Goal: Task Accomplishment & Management: Manage account settings

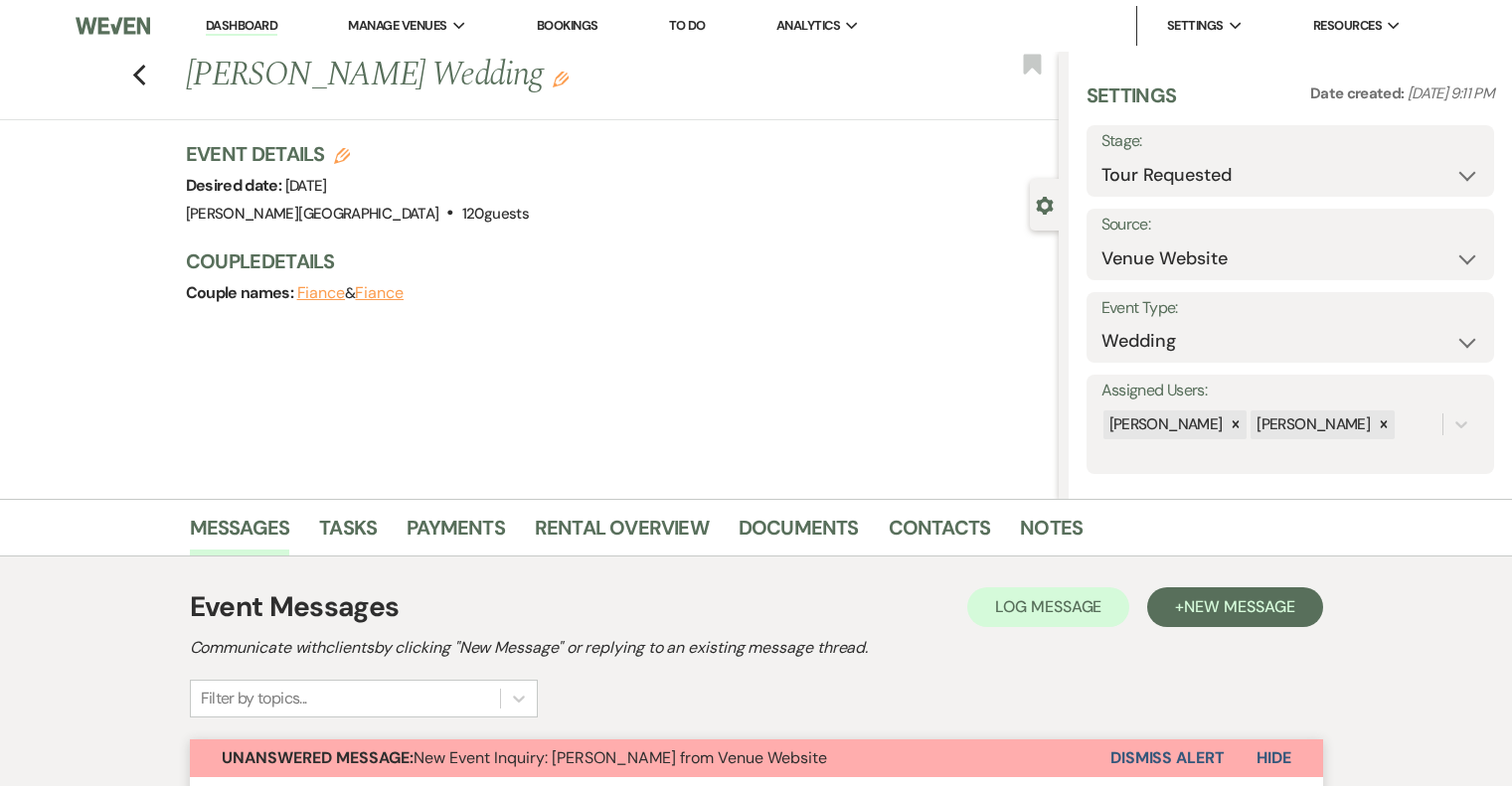
select select "2"
select select "5"
click at [245, 23] on link "Dashboard" at bounding box center [242, 26] width 72 height 19
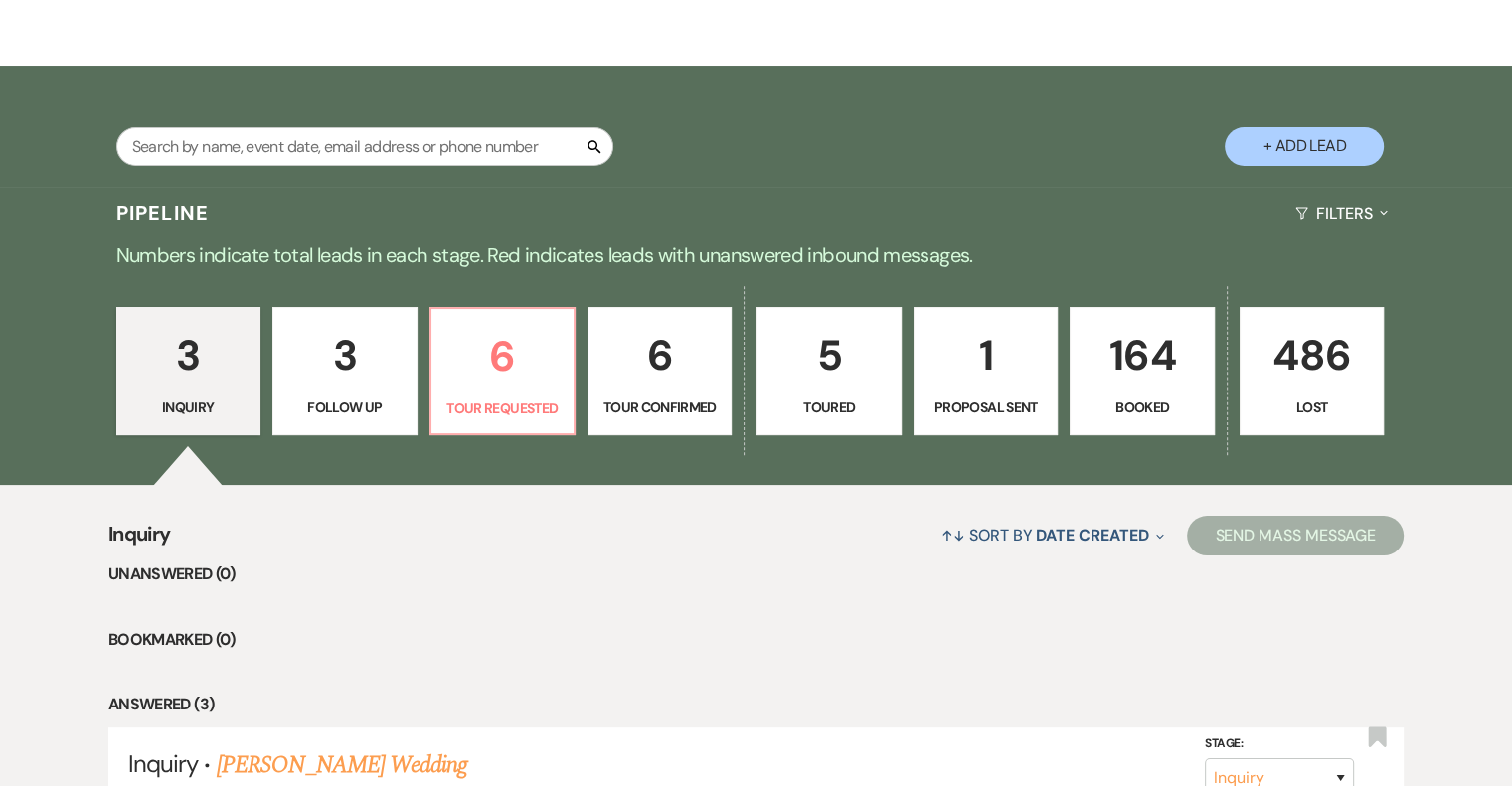
scroll to position [298, 0]
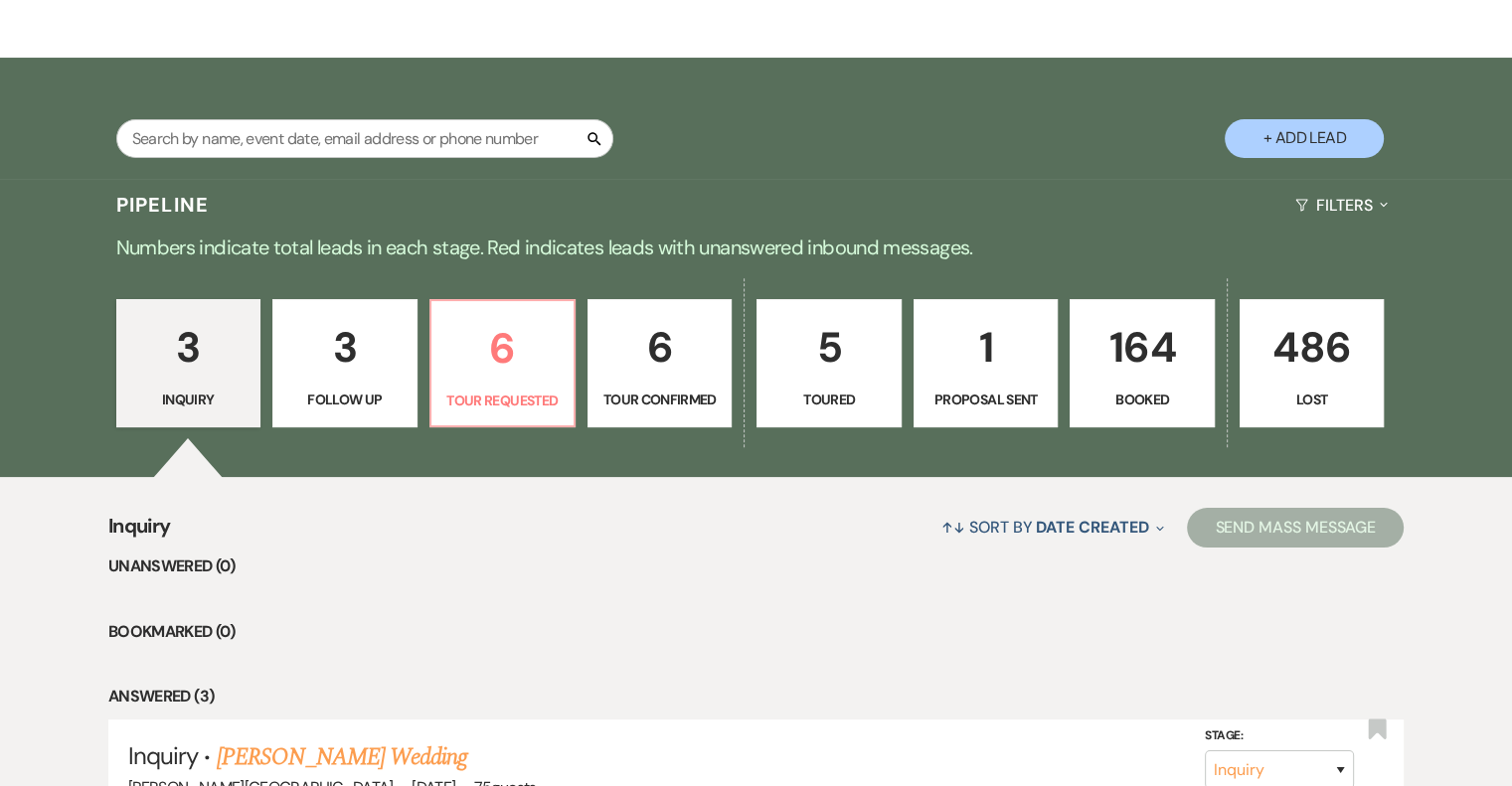
click at [1140, 382] on link "164 Booked" at bounding box center [1141, 364] width 144 height 129
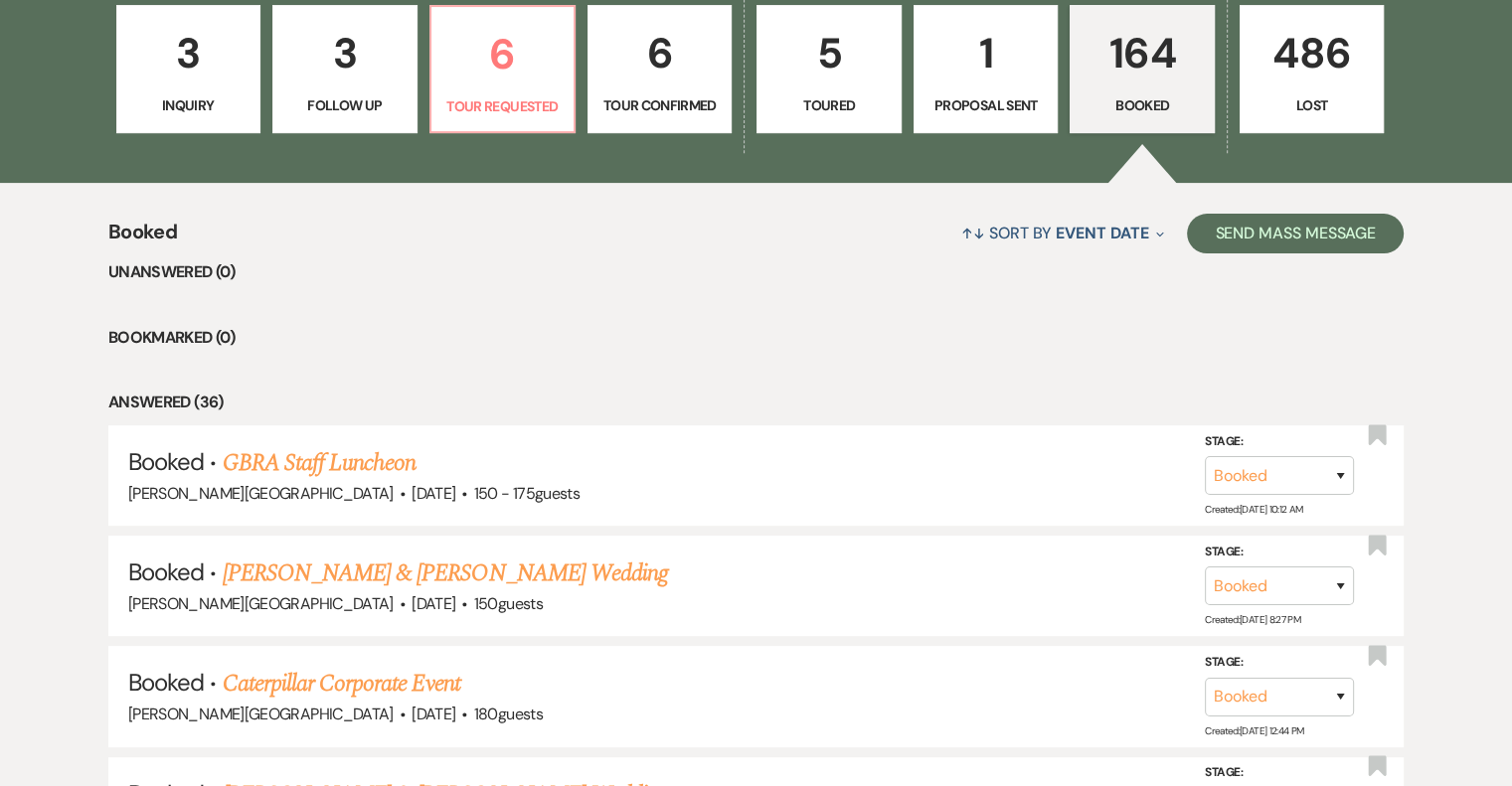
scroll to position [596, 0]
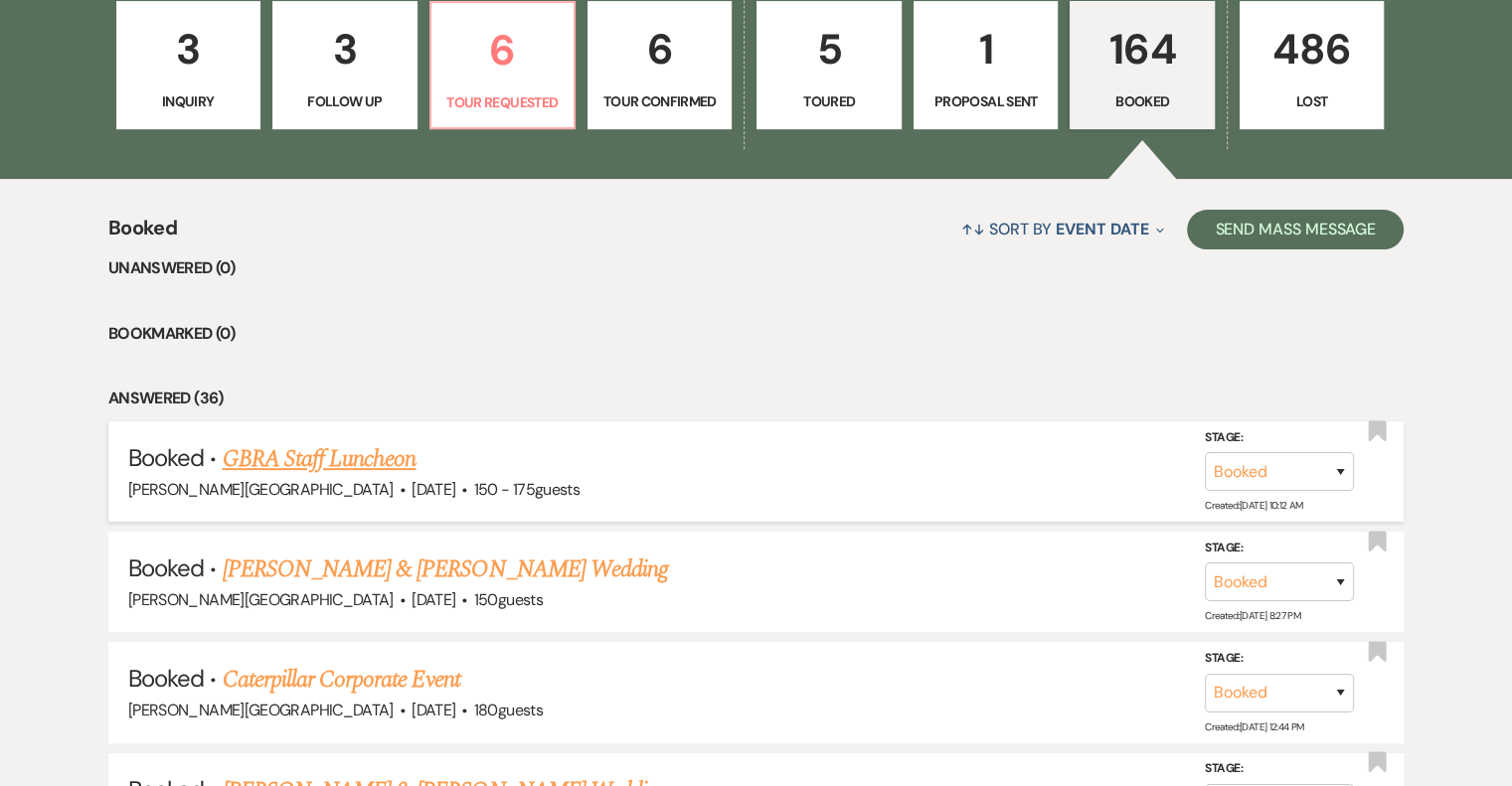
click at [348, 461] on link "GBRA Staff Luncheon" at bounding box center [320, 459] width 194 height 36
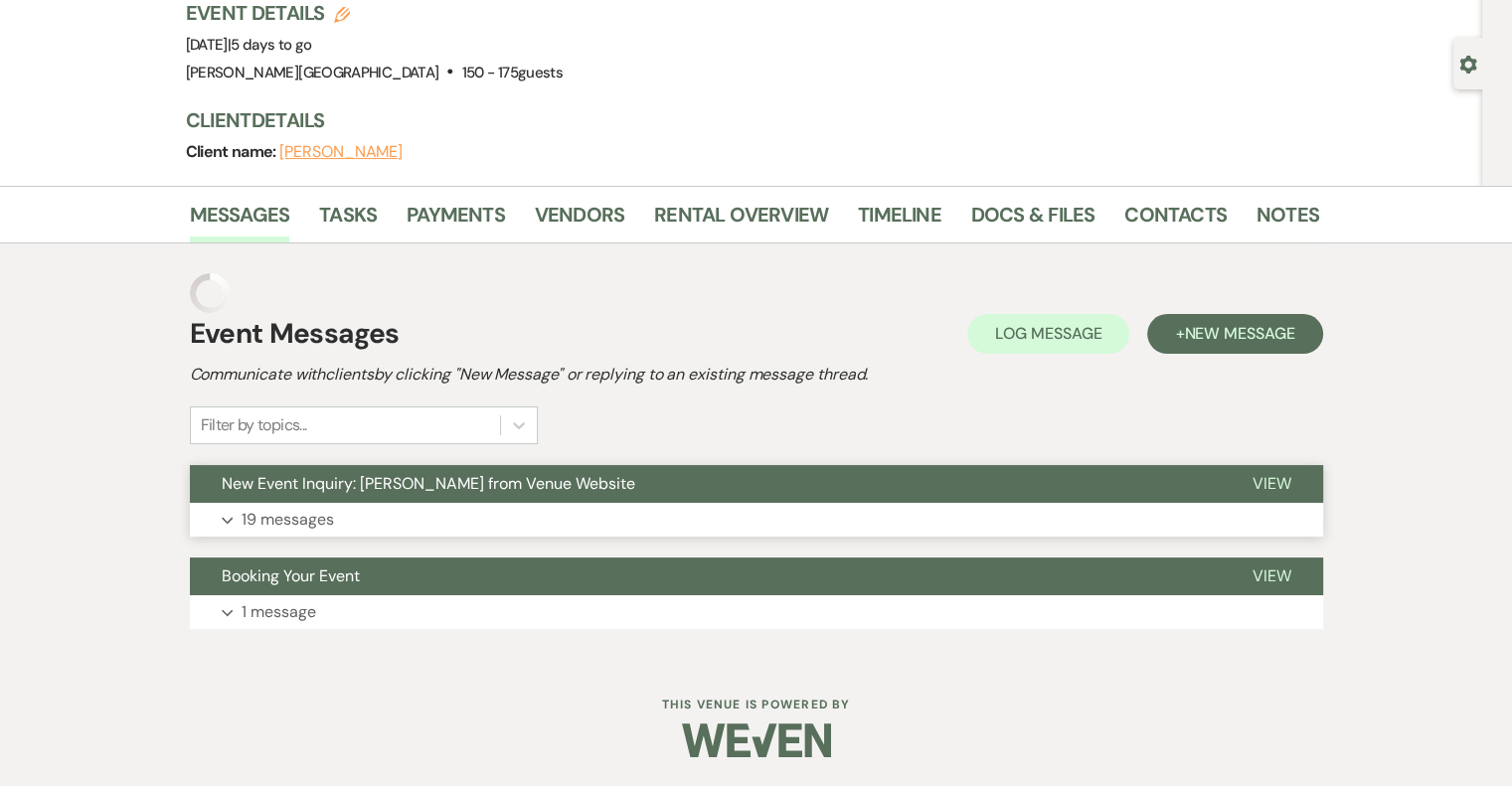
scroll to position [101, 0]
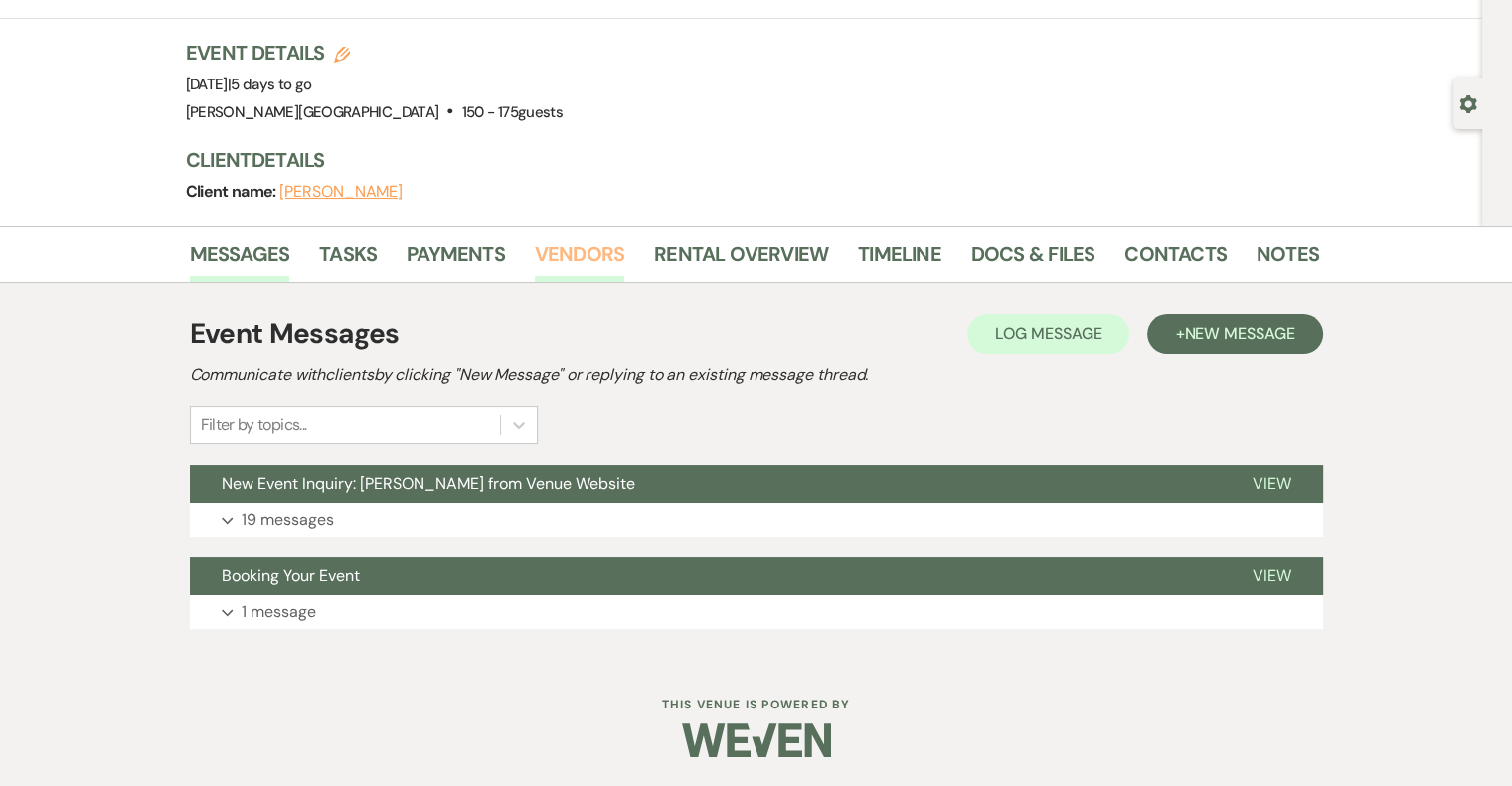
click at [562, 244] on link "Vendors" at bounding box center [579, 261] width 90 height 44
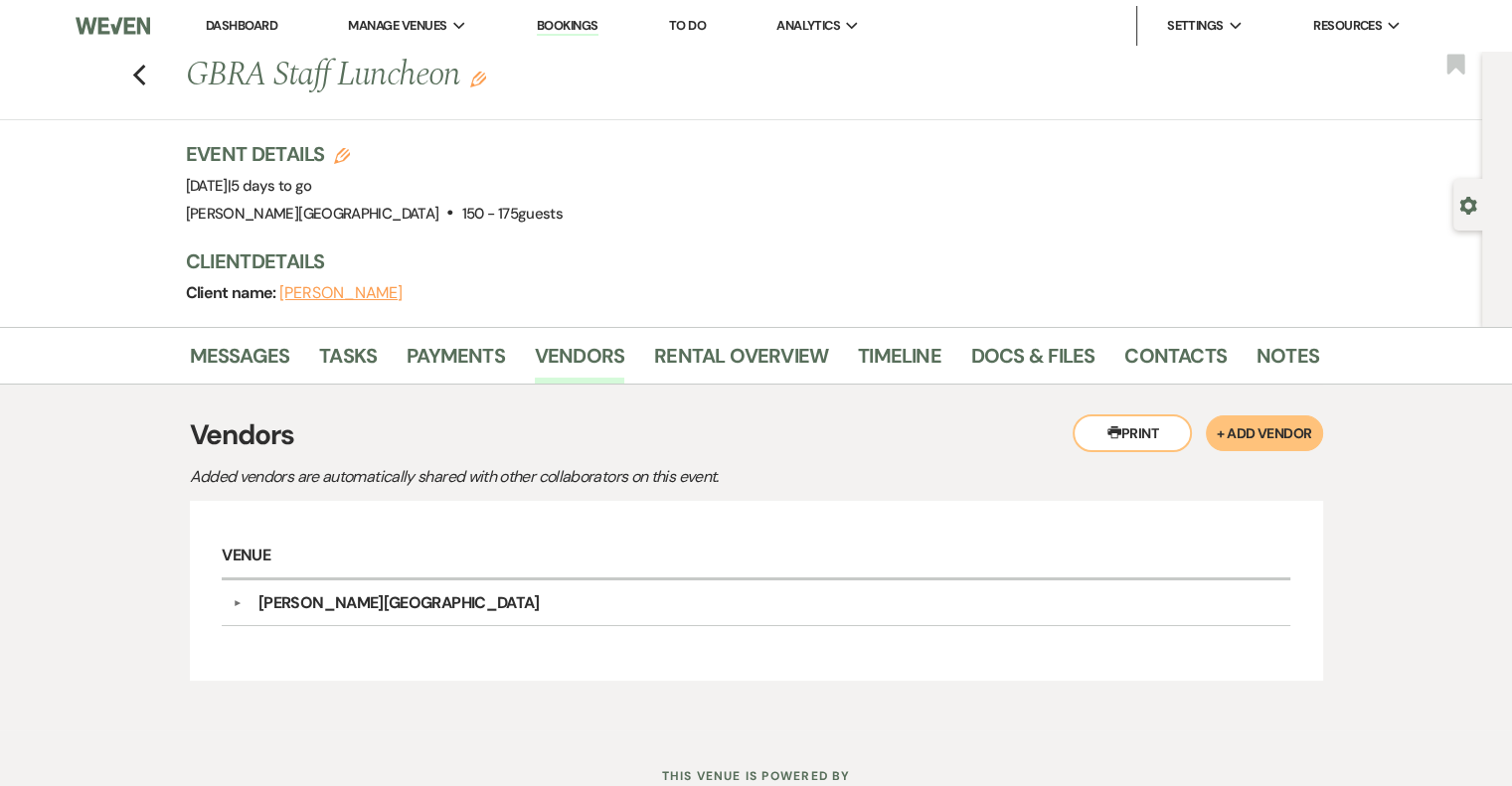
click at [1270, 431] on button "+ Add Vendor" at bounding box center [1263, 433] width 116 height 36
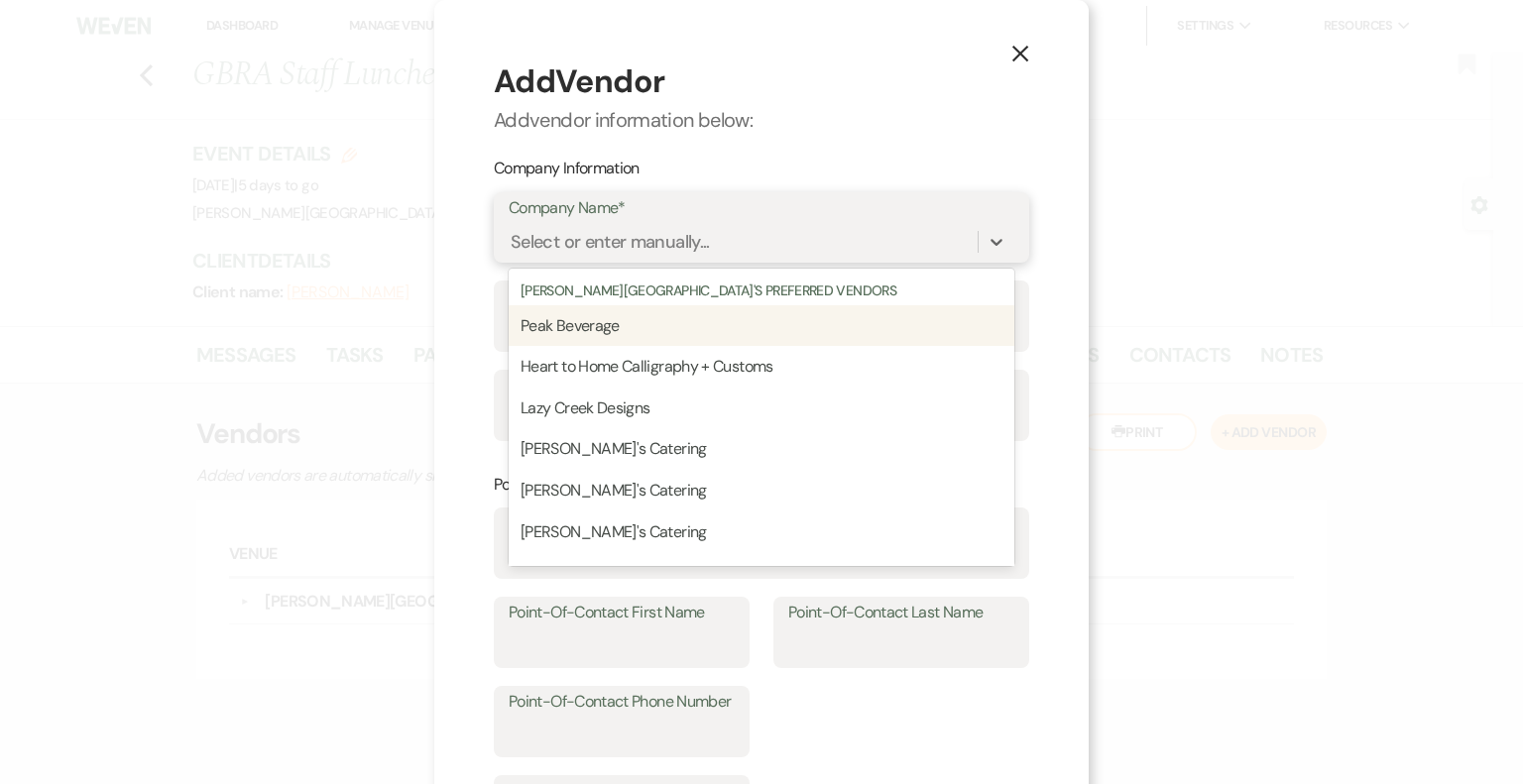
click at [684, 240] on div "Select or enter manually..." at bounding box center [610, 242] width 200 height 27
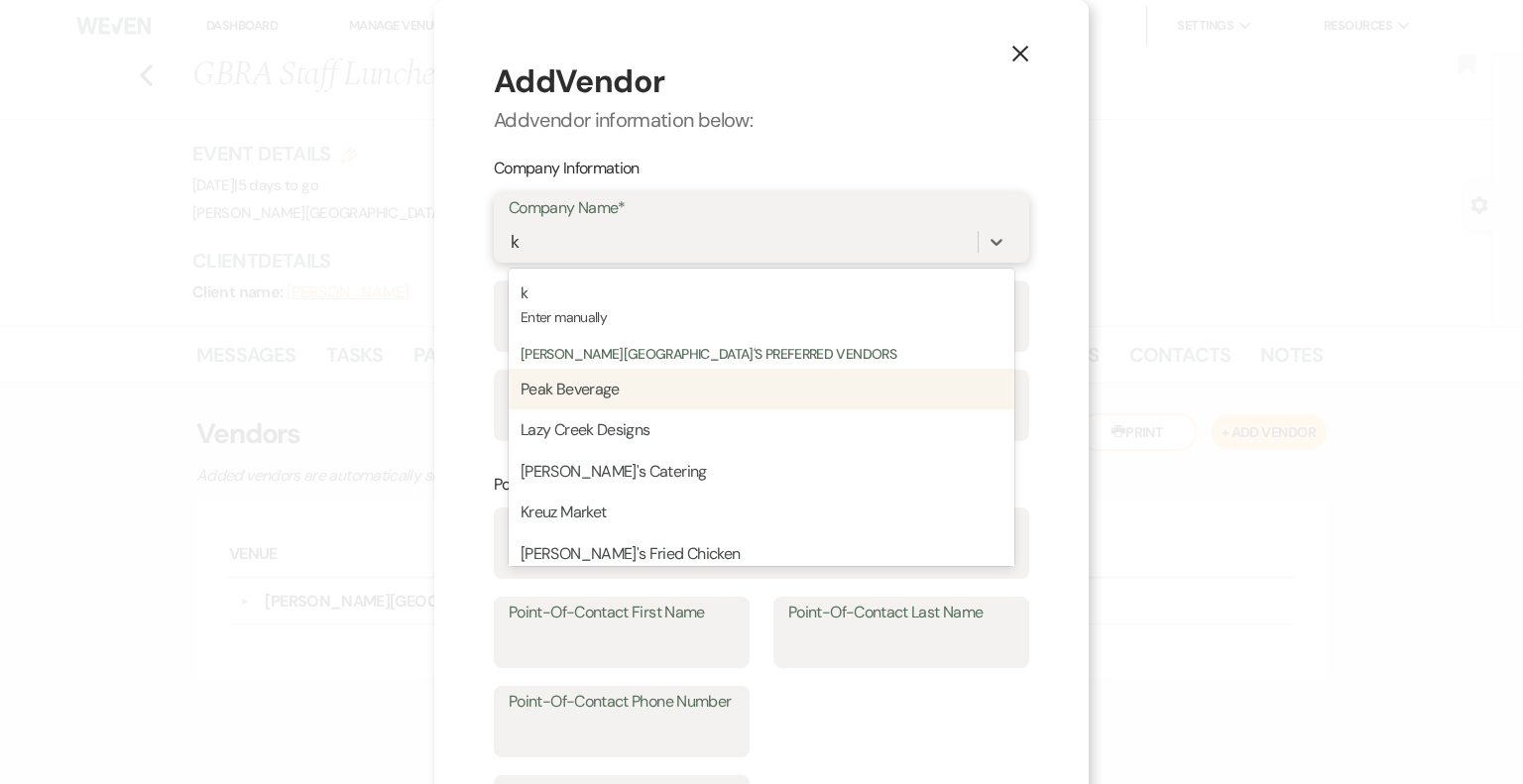
type input "kr"
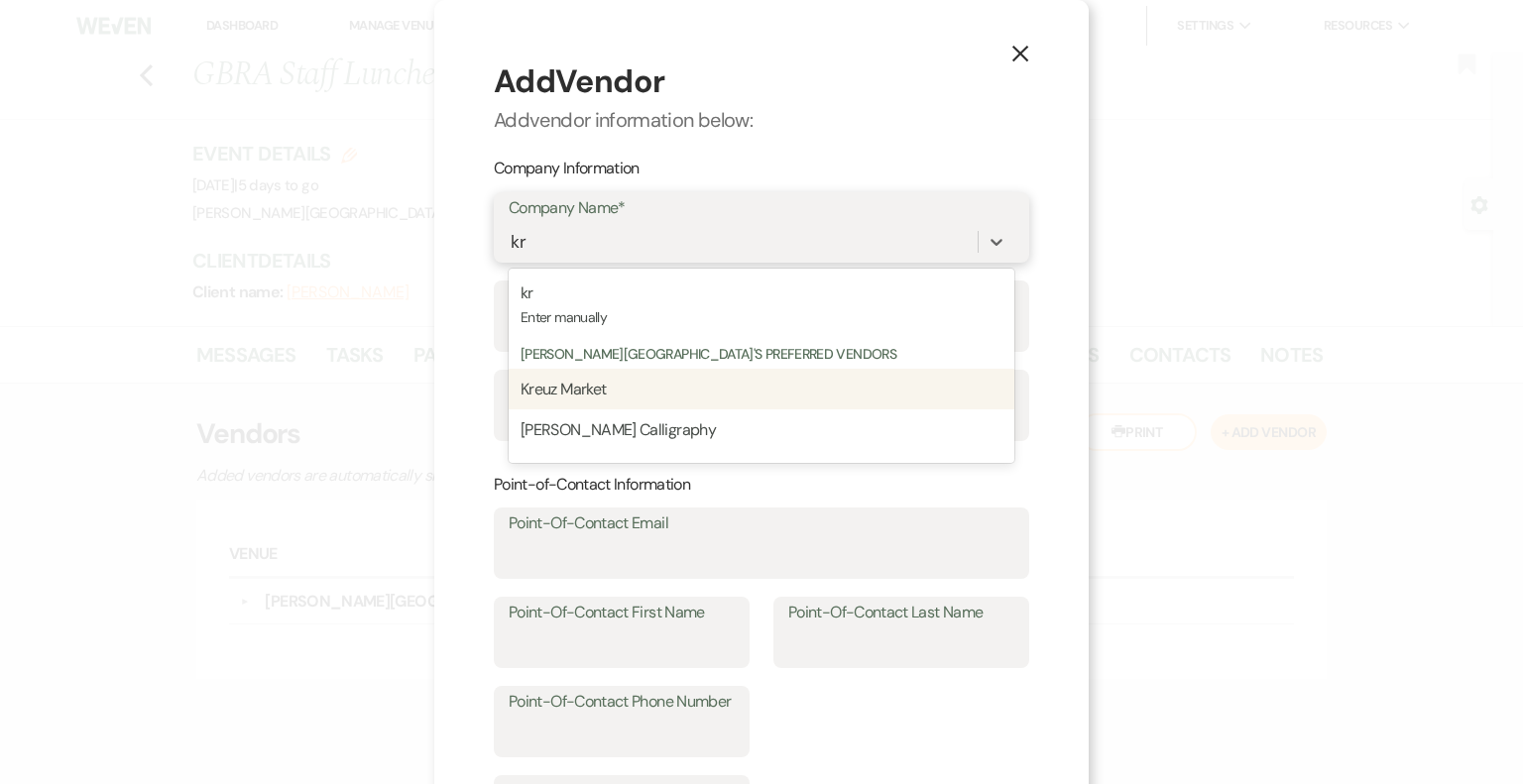
click at [583, 395] on span "Kreuz Market" at bounding box center [563, 388] width 85 height 21
type input "[EMAIL_ADDRESS][DOMAIN_NAME]"
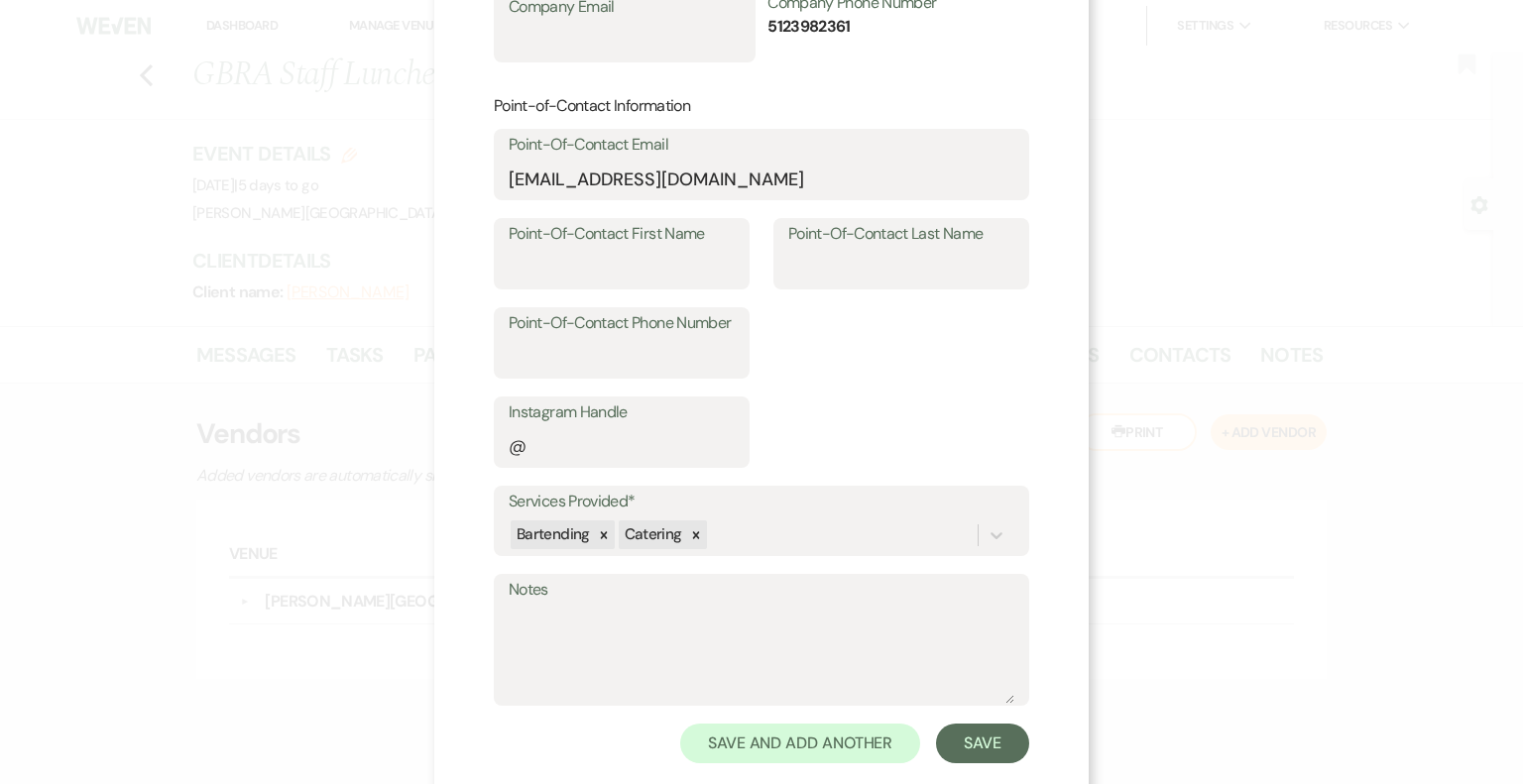
scroll to position [396, 0]
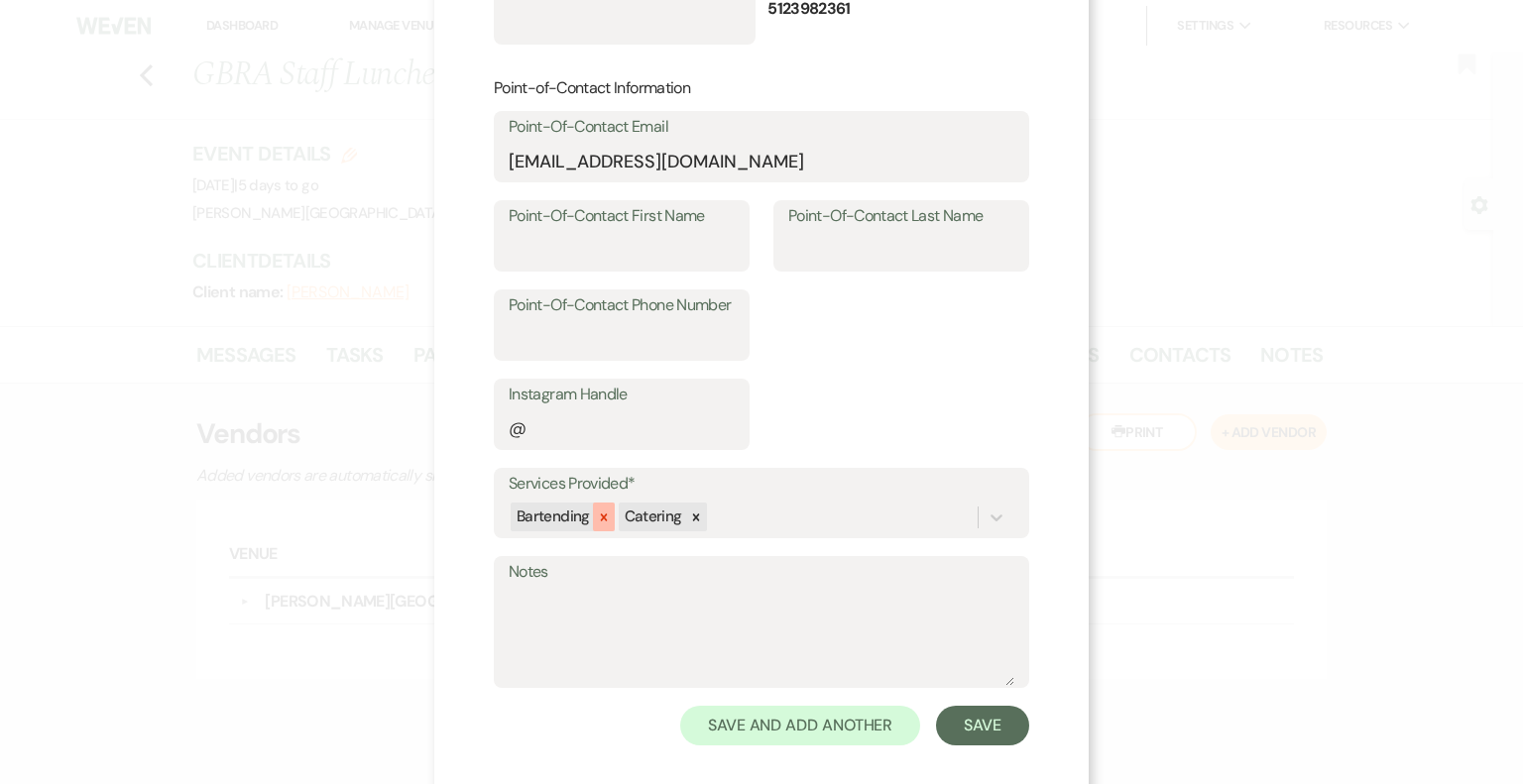
click at [600, 517] on icon at bounding box center [603, 516] width 7 height 7
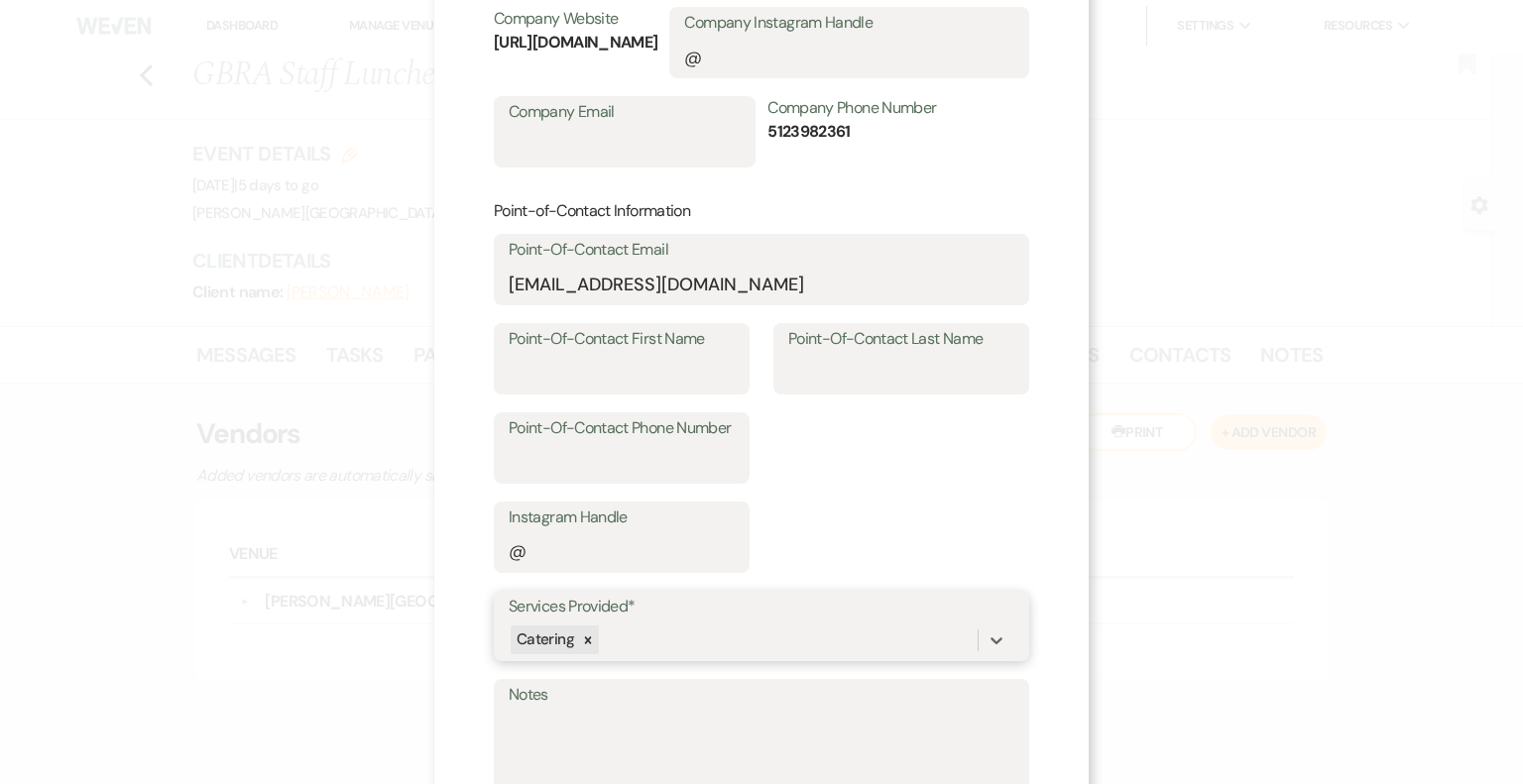
scroll to position [198, 0]
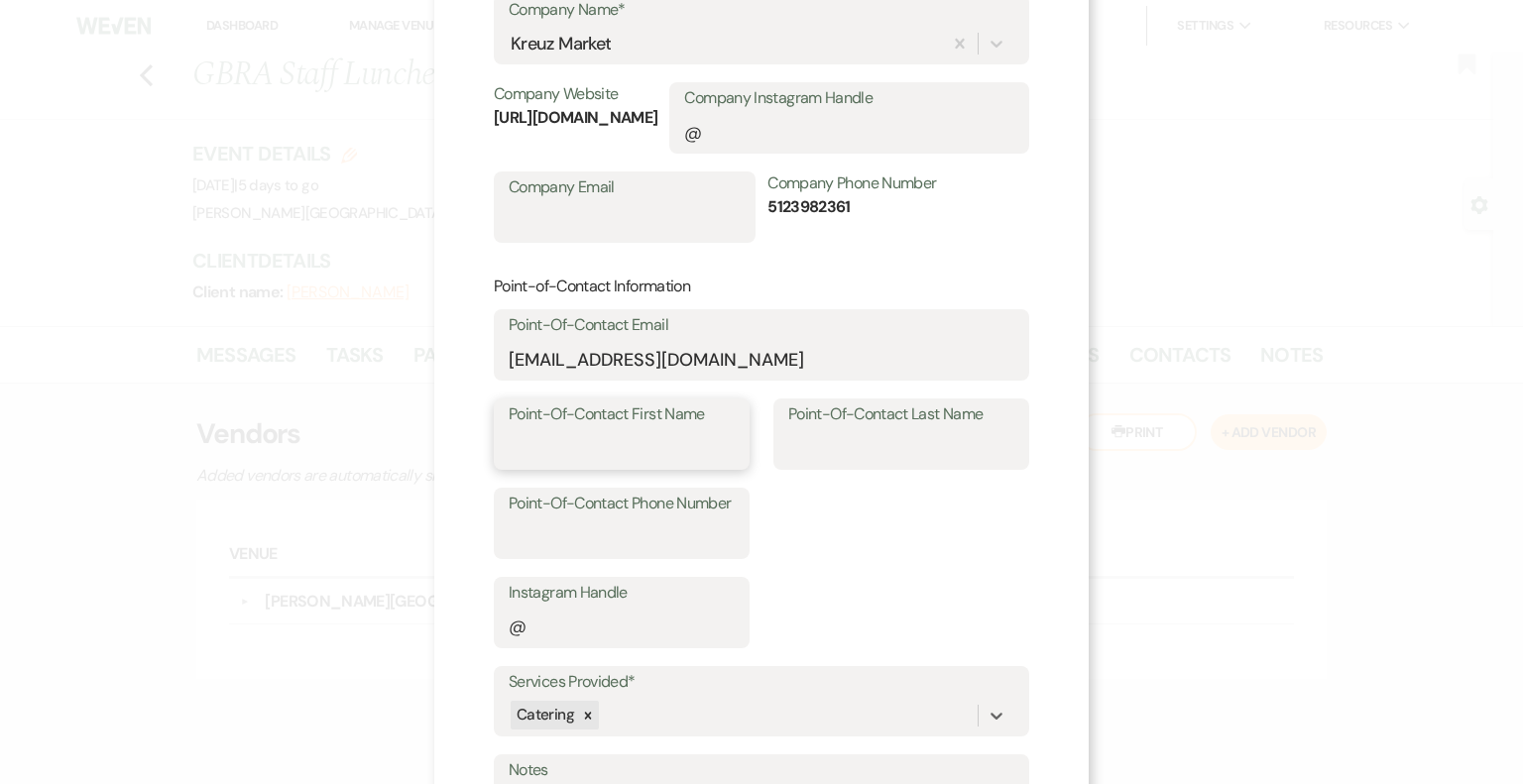
click at [657, 448] on input "Point-Of-Contact First Name" at bounding box center [622, 448] width 226 height 39
type input "Weston"
type input "Black"
click at [625, 537] on input "Point-Of-Contact Phone Number" at bounding box center [622, 537] width 226 height 39
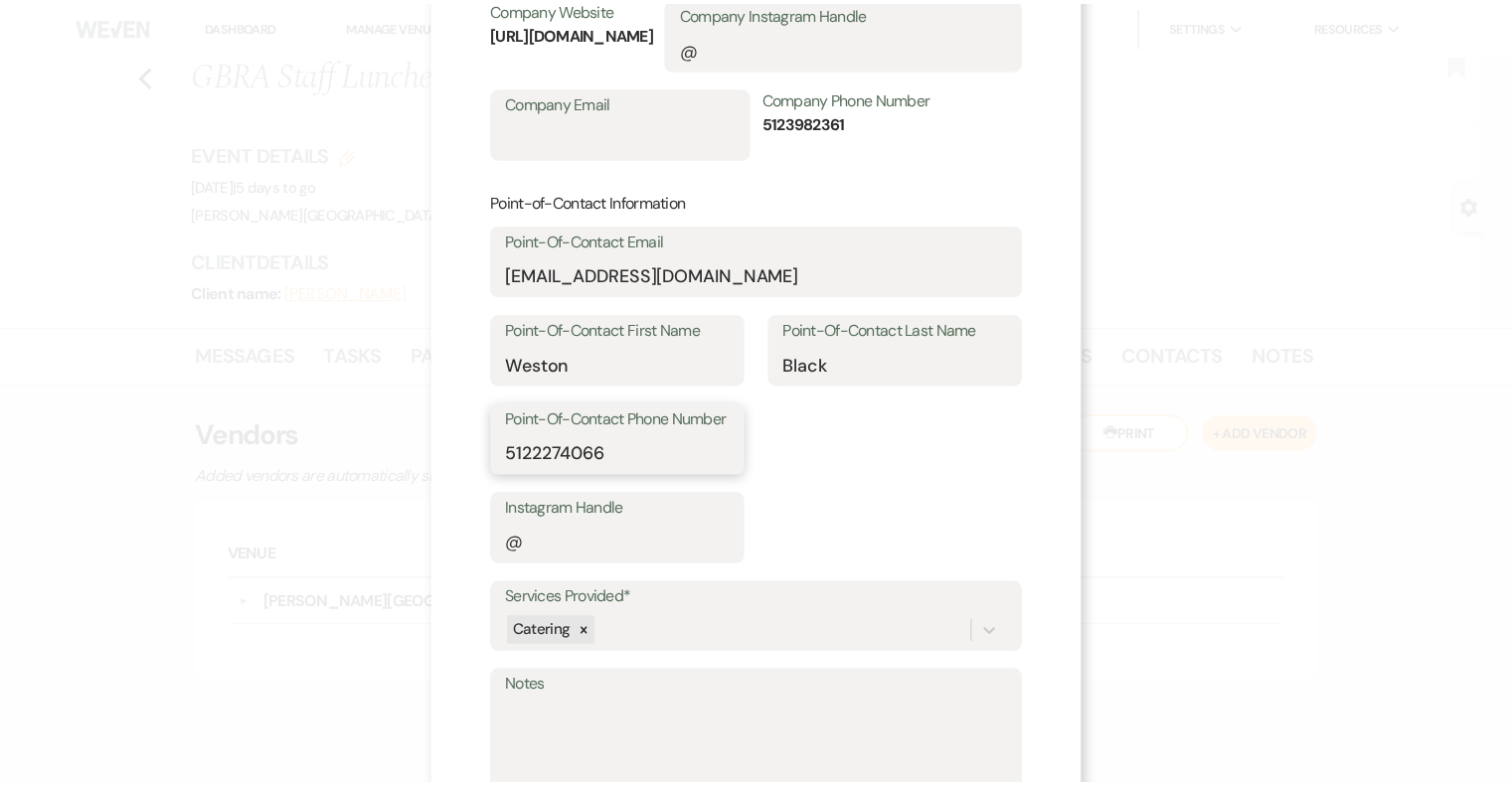
scroll to position [397, 0]
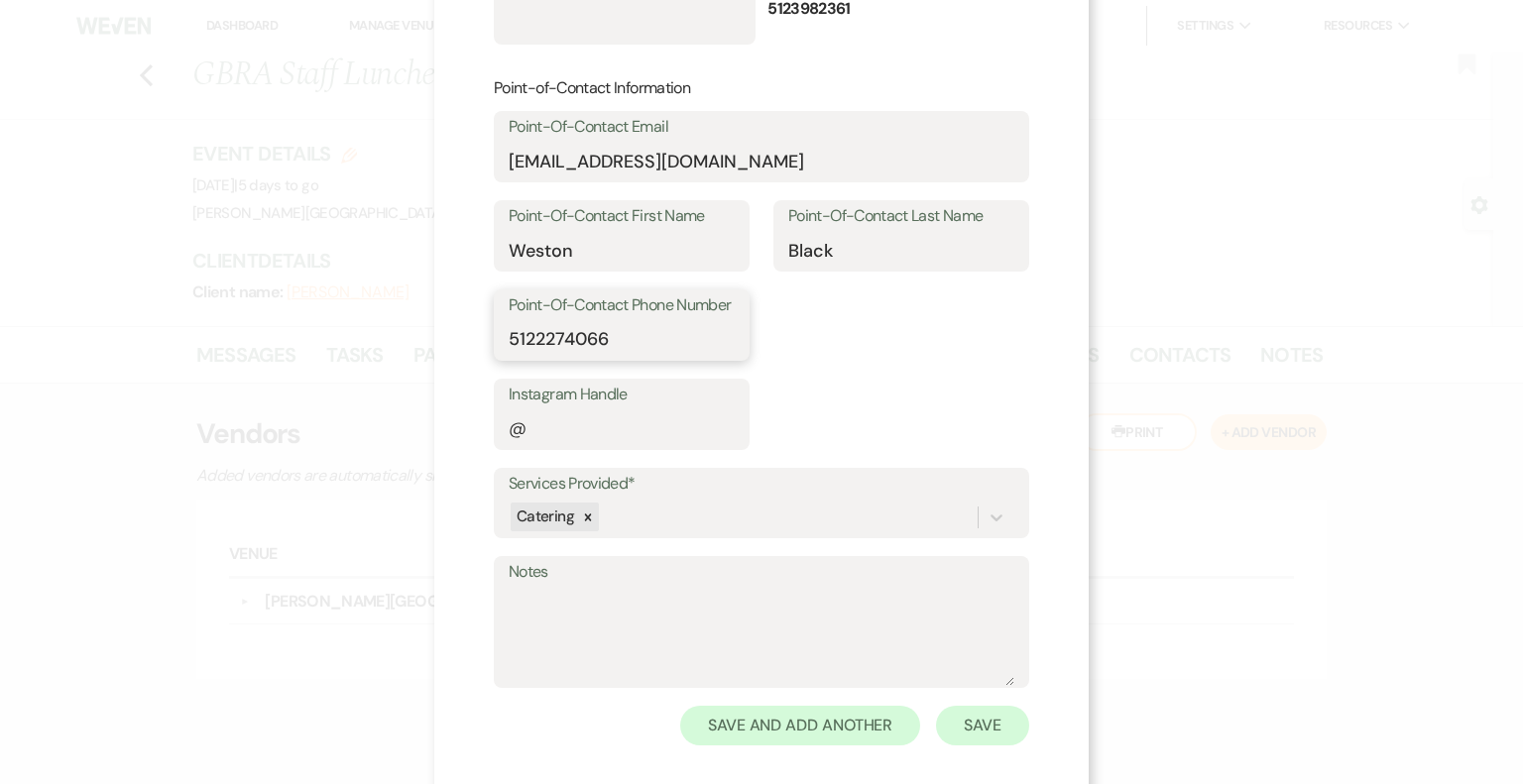
type input "5122274066"
click at [965, 719] on button "Save" at bounding box center [983, 725] width 93 height 40
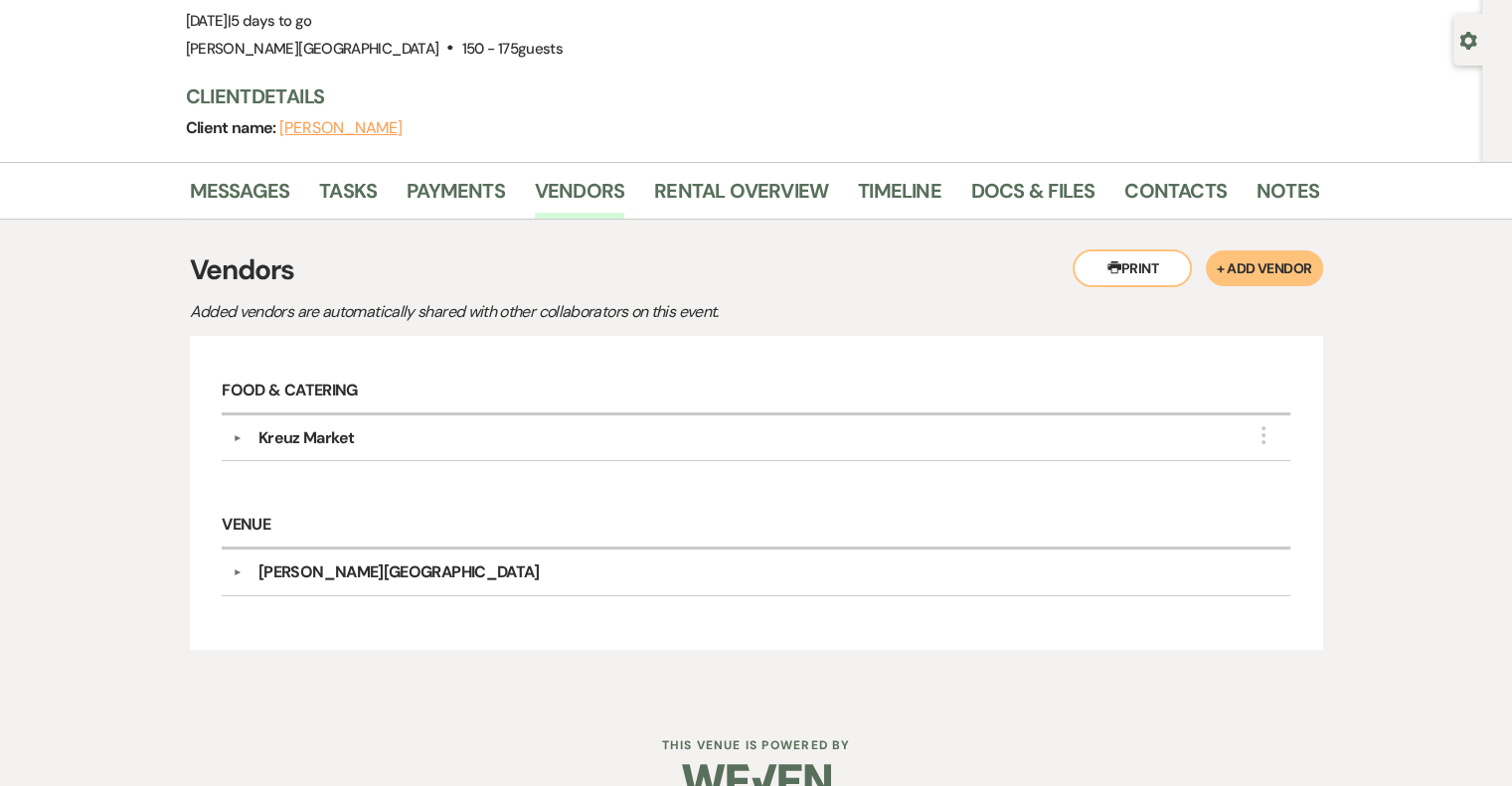
scroll to position [199, 0]
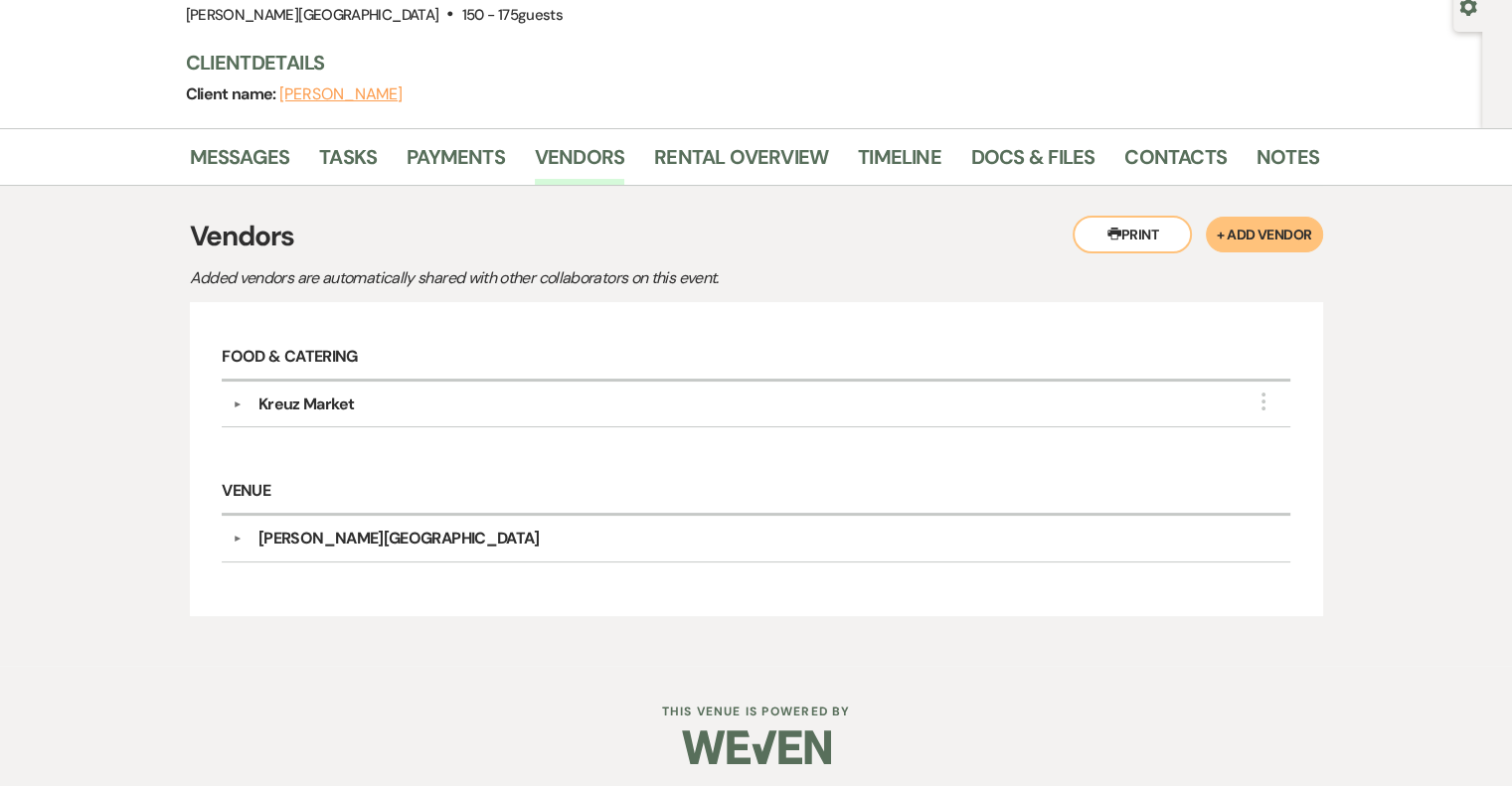
click at [239, 400] on button "▼" at bounding box center [238, 404] width 24 height 10
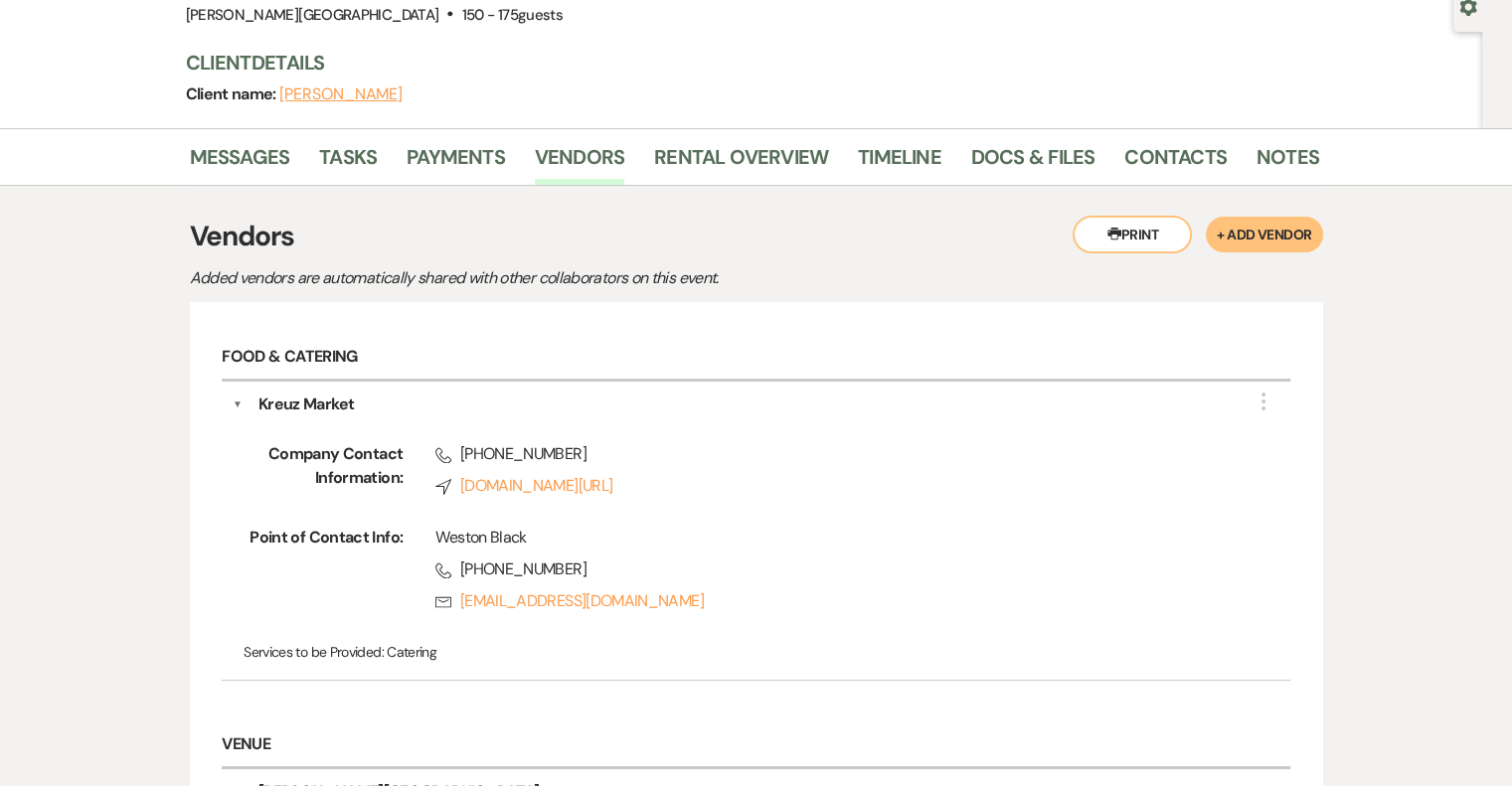
click at [239, 400] on button "▼" at bounding box center [238, 404] width 10 height 24
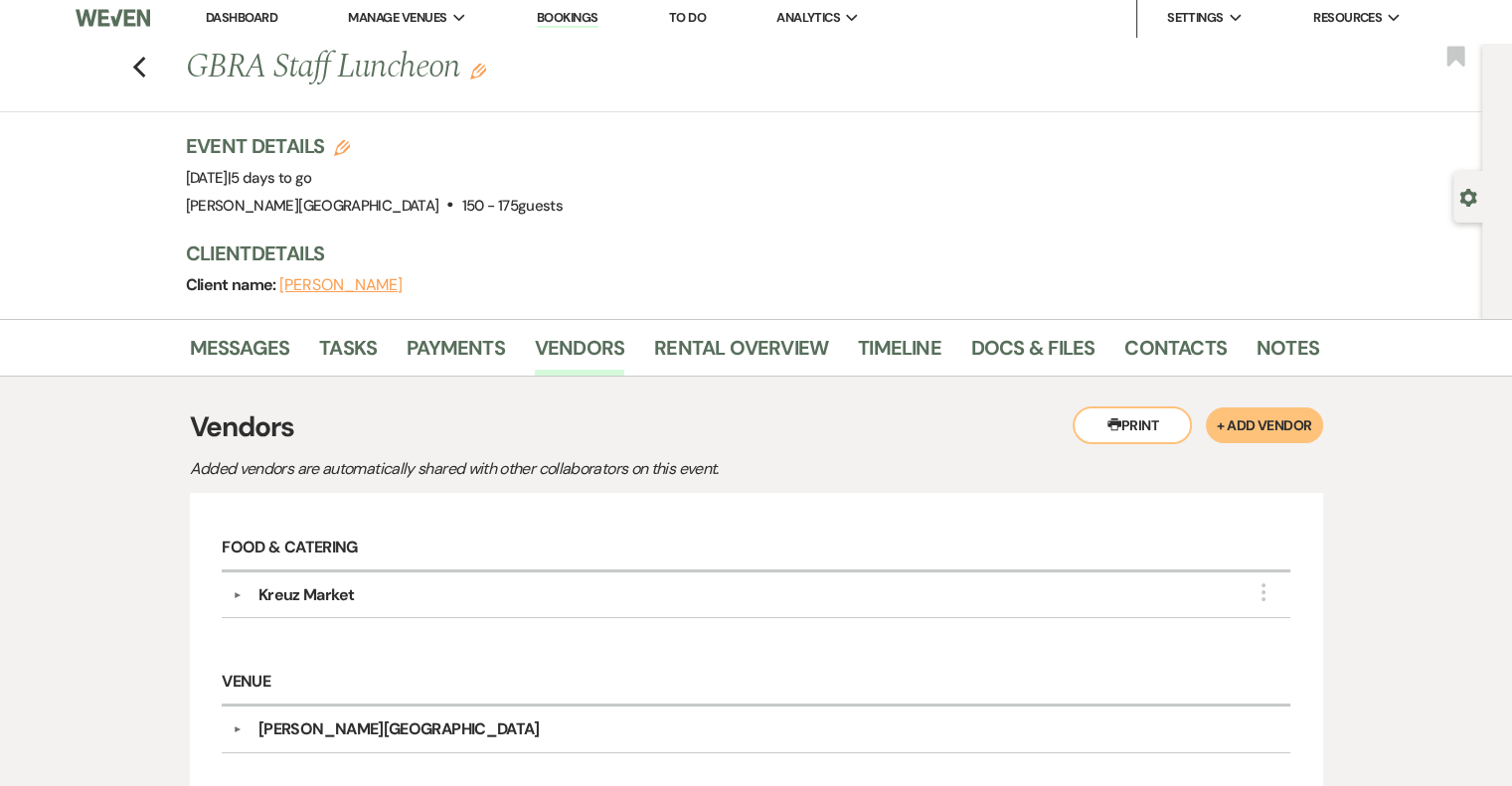
scroll to position [0, 0]
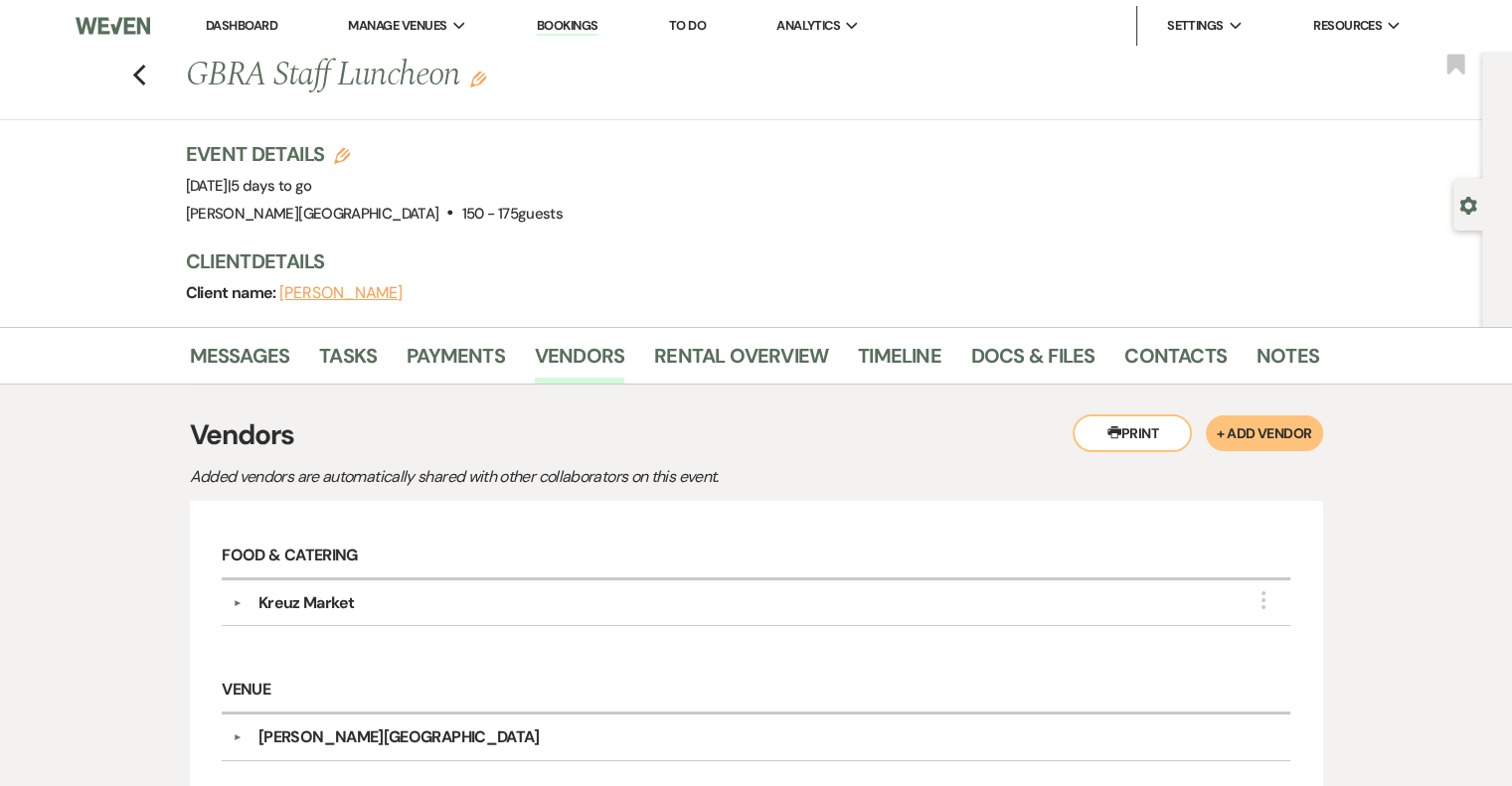
click at [346, 154] on use "button" at bounding box center [342, 156] width 16 height 16
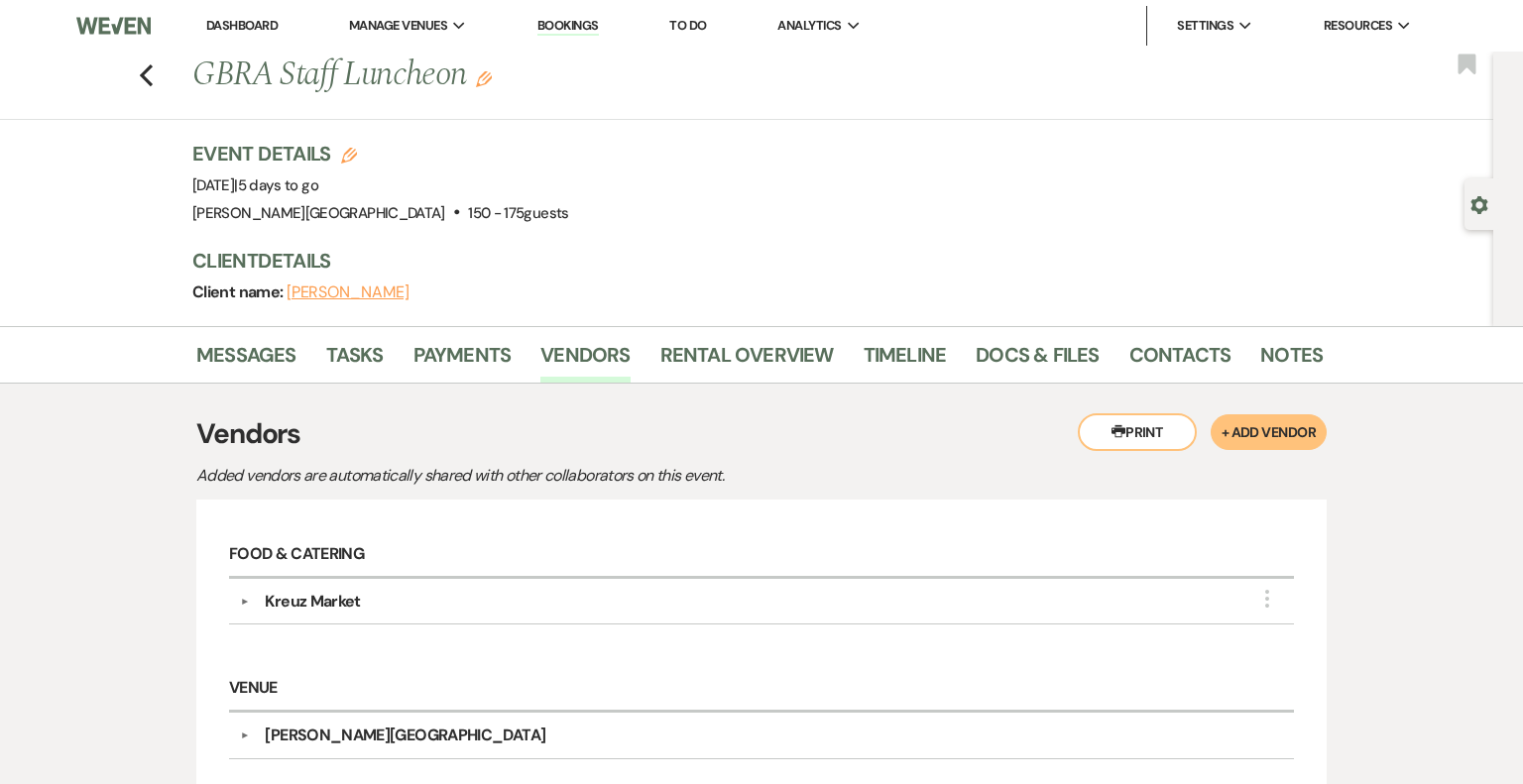
select select "628"
select select "false"
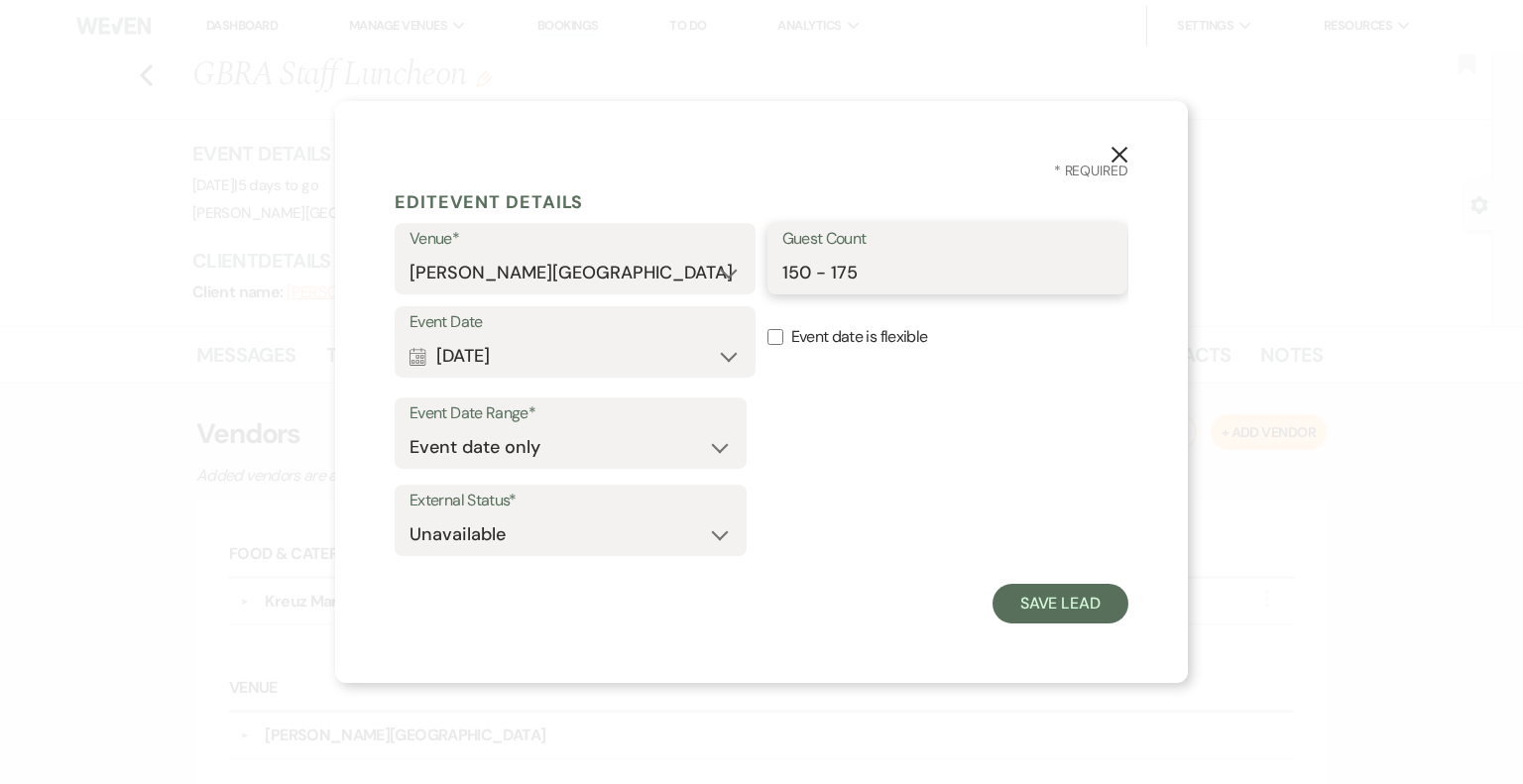
drag, startPoint x: 863, startPoint y: 274, endPoint x: 752, endPoint y: 273, distance: 111.0
click at [752, 273] on div "Venue* [PERSON_NAME][GEOGRAPHIC_DATA] Guest Count 150 - 175" at bounding box center [761, 265] width 734 height 83
type input "180"
click at [1054, 597] on button "Save Lead" at bounding box center [1060, 603] width 136 height 40
